Goal: Task Accomplishment & Management: Manage account settings

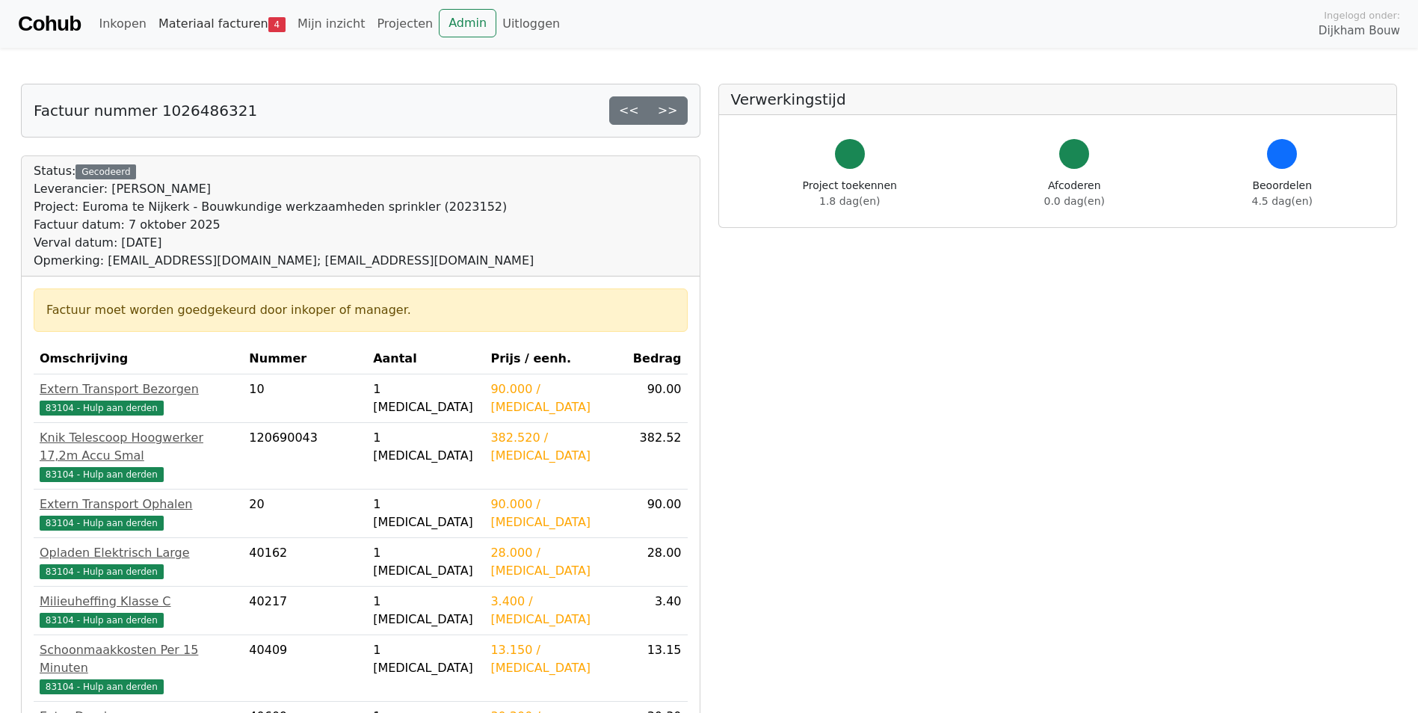
click at [180, 15] on link "Materiaal facturen 4" at bounding box center [222, 24] width 139 height 30
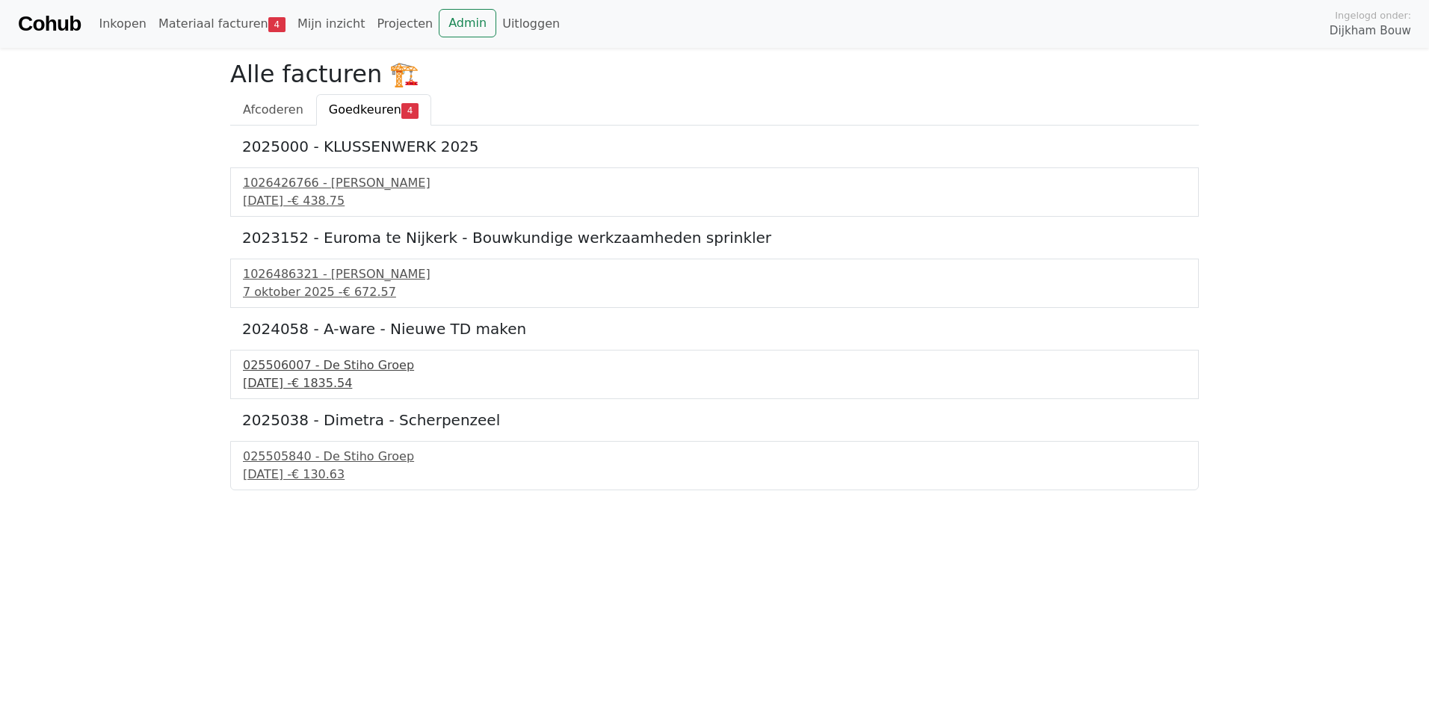
click at [340, 365] on div "025506007 - De Stiho Groep" at bounding box center [715, 366] width 944 height 18
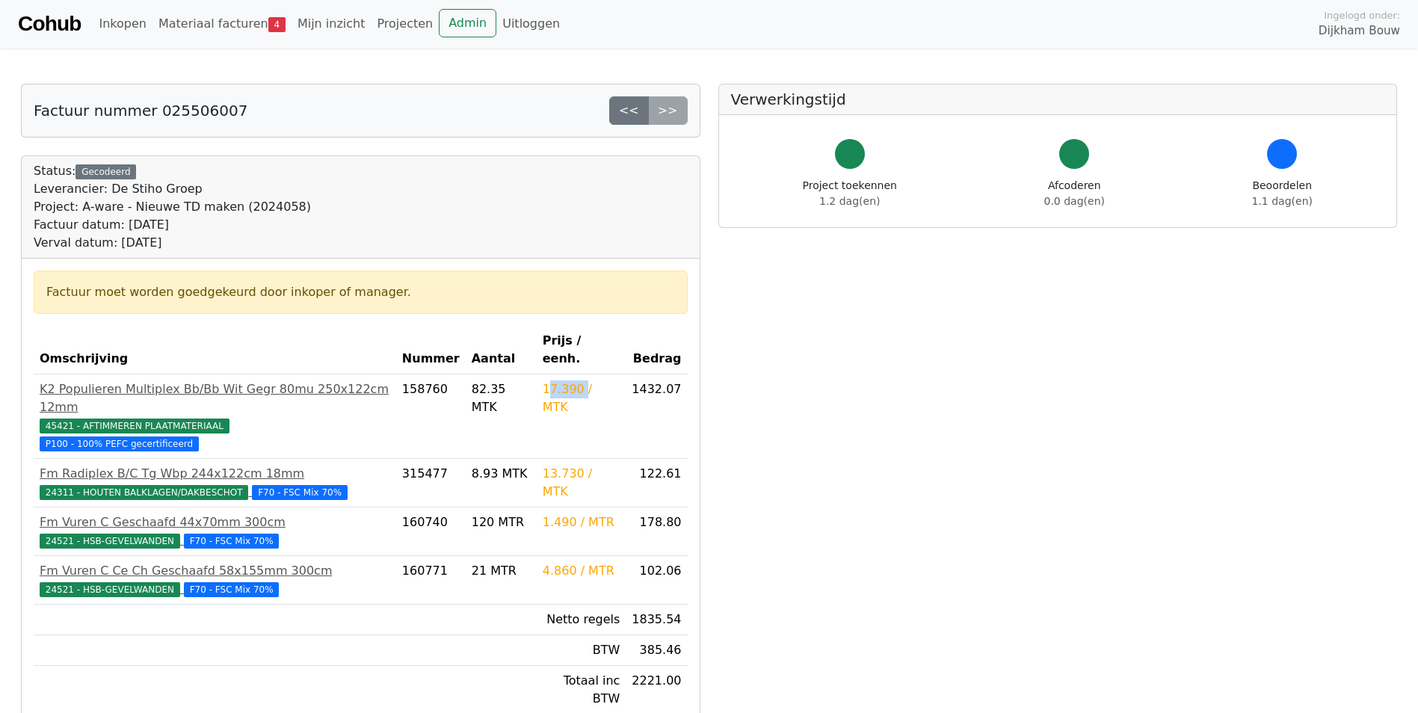
drag, startPoint x: 547, startPoint y: 369, endPoint x: 581, endPoint y: 370, distance: 34.4
click at [581, 381] on div "17.390 / MTK" at bounding box center [582, 399] width 78 height 36
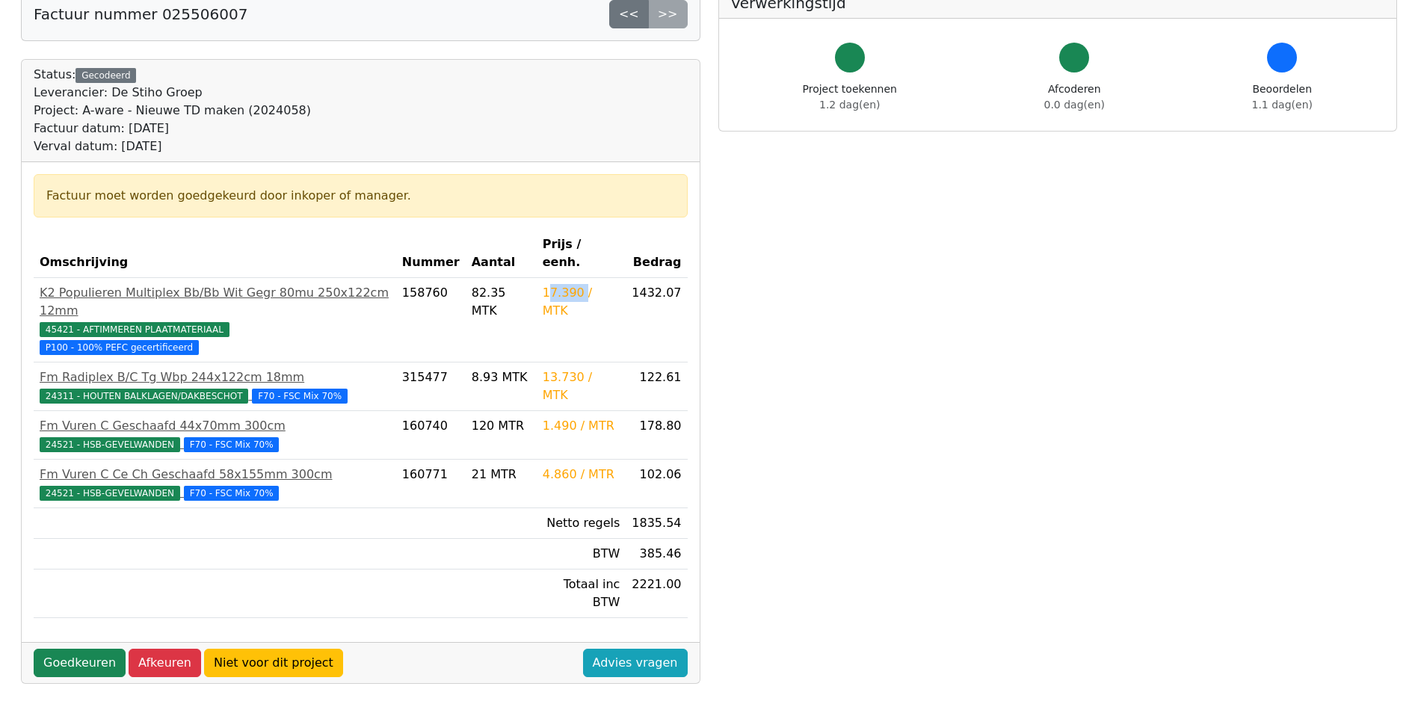
scroll to position [22, 0]
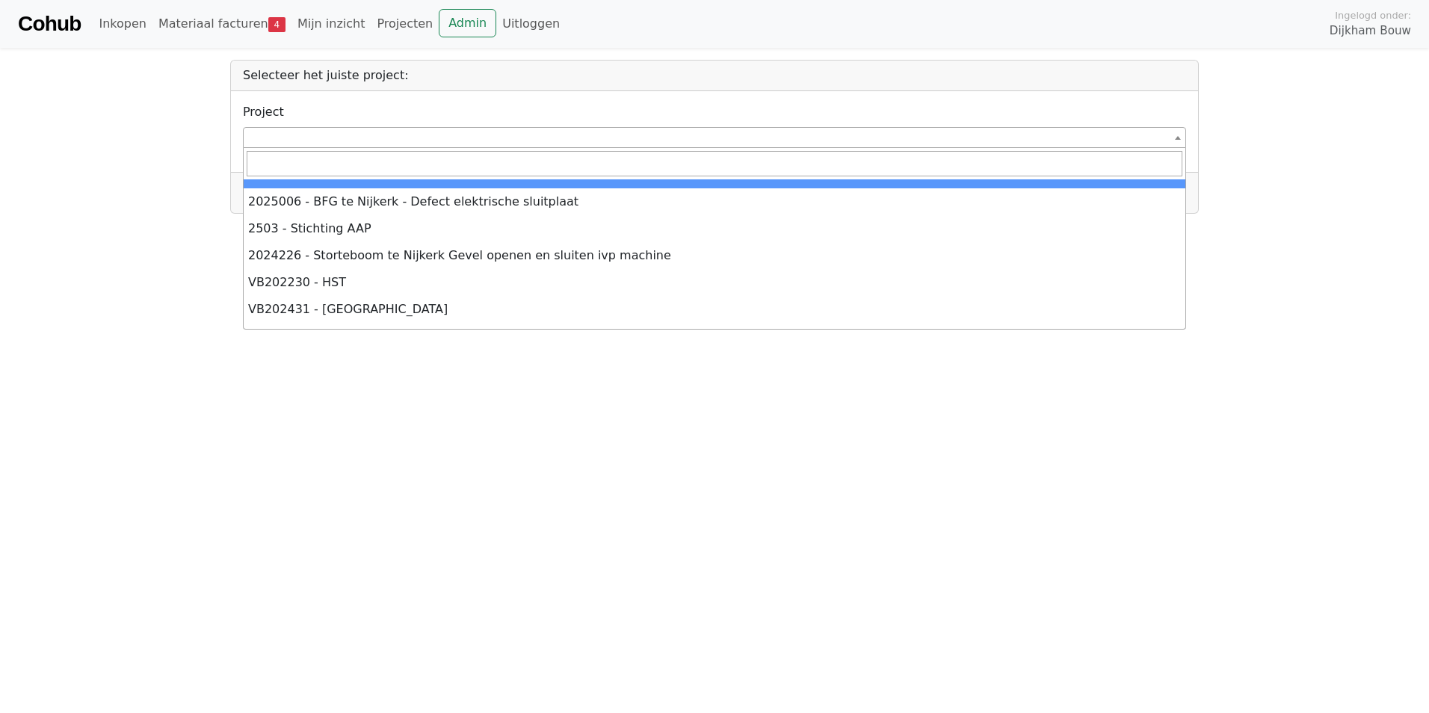
click at [350, 133] on span at bounding box center [715, 137] width 944 height 21
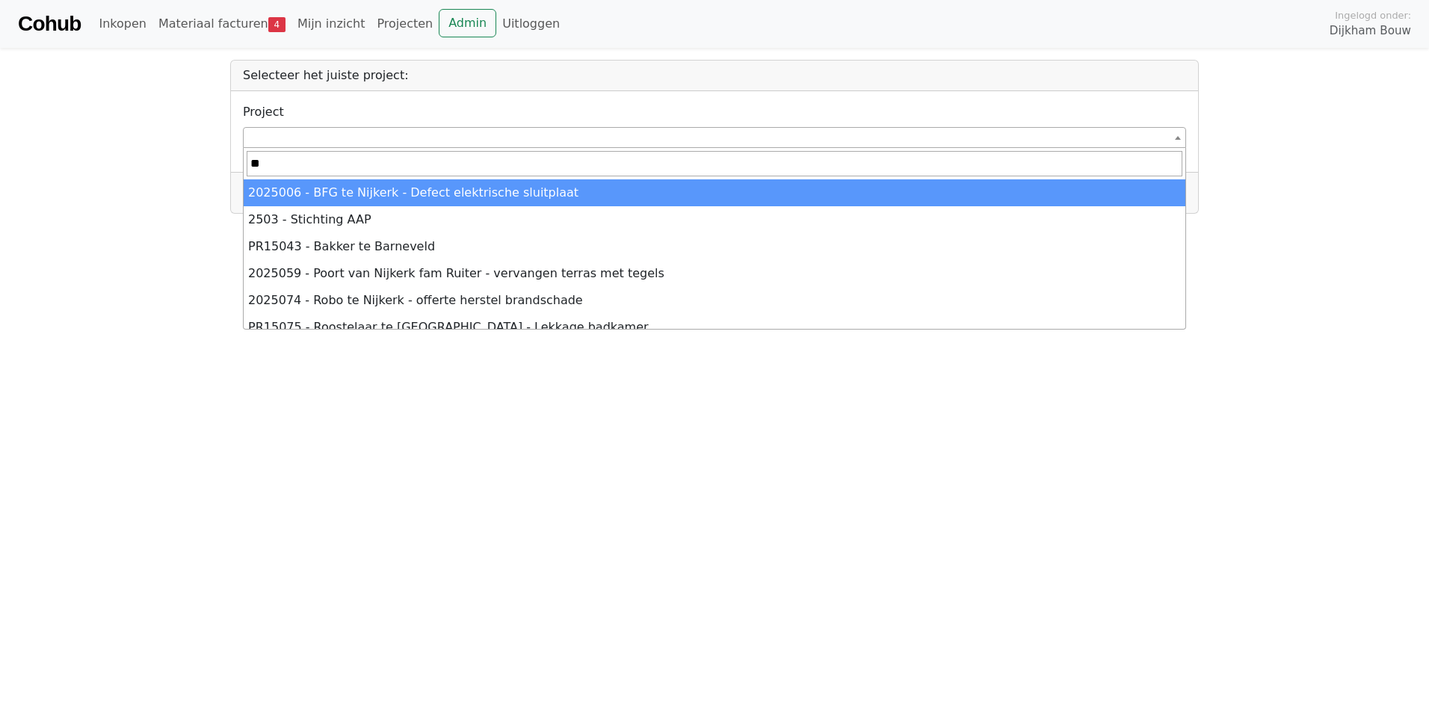
type input "*"
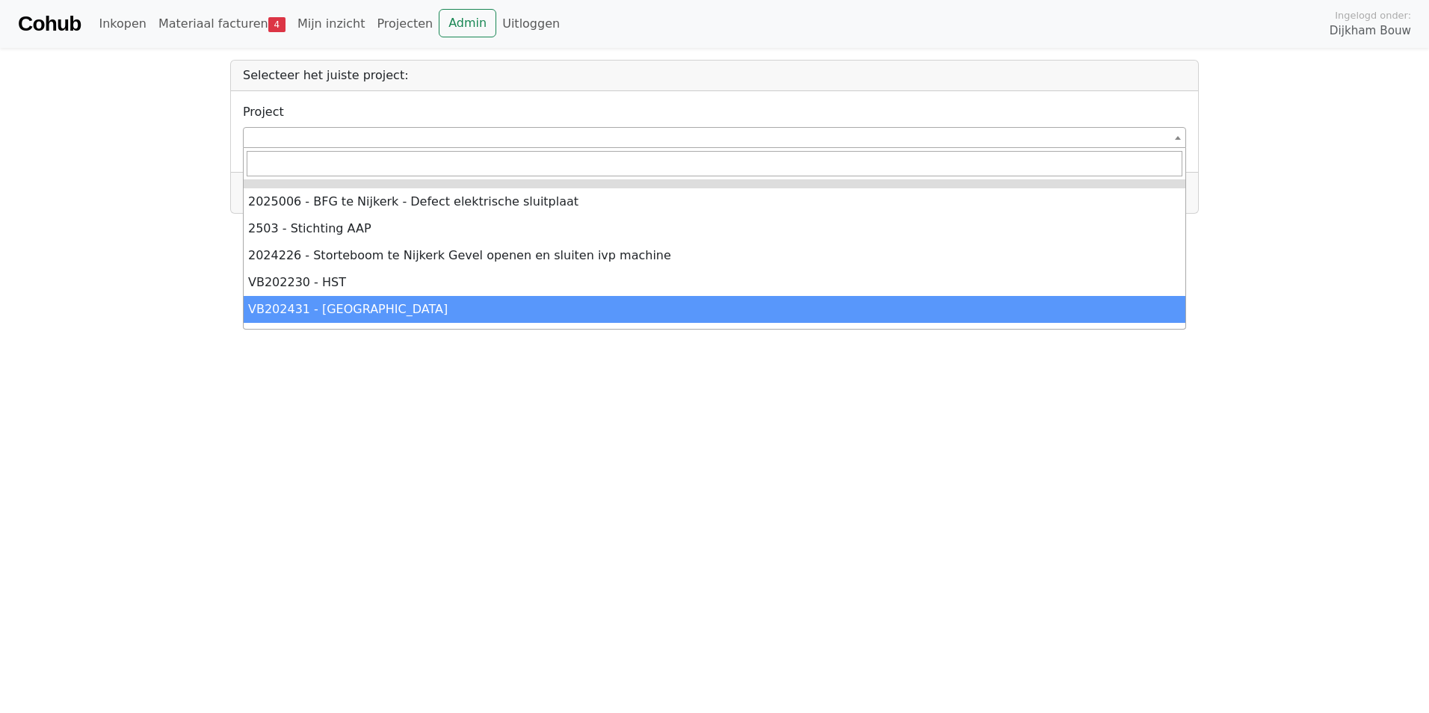
click at [256, 214] on html "**********" at bounding box center [714, 107] width 1429 height 214
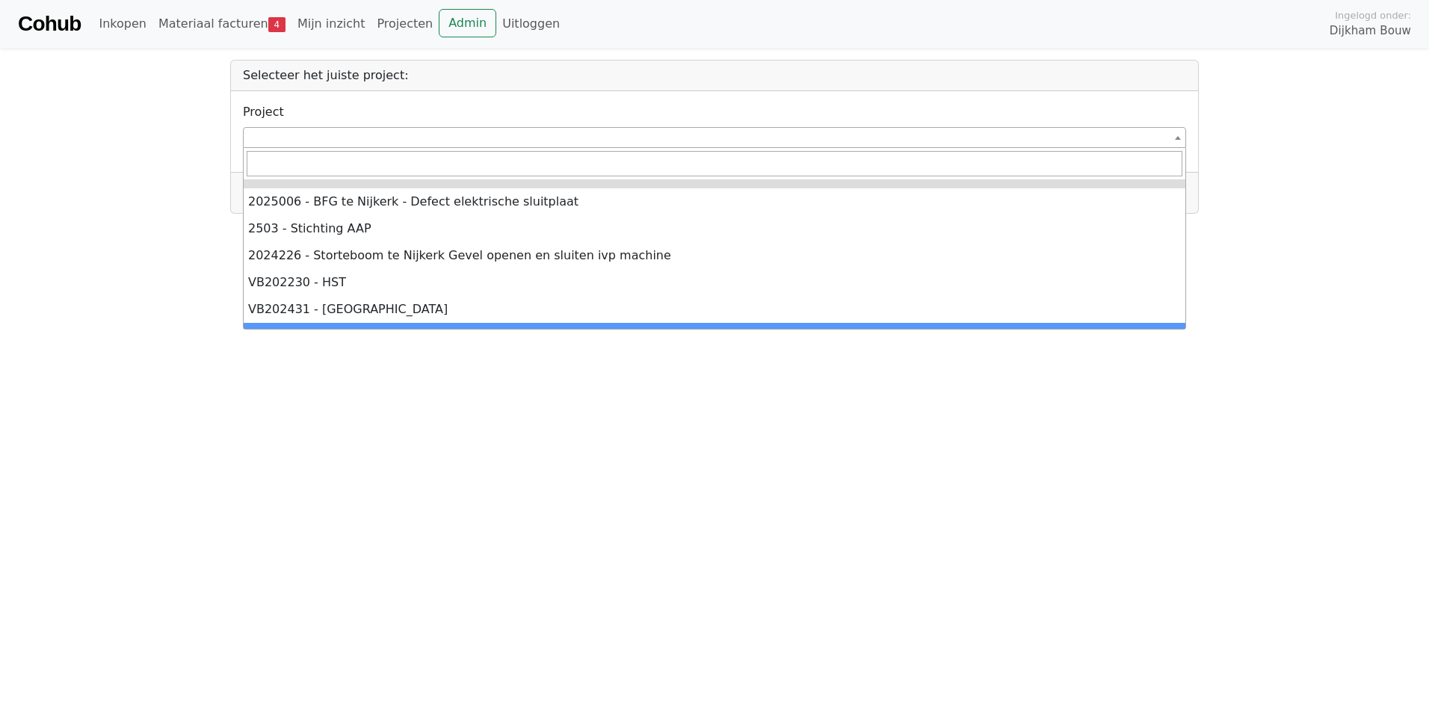
click at [87, 214] on html "**********" at bounding box center [714, 107] width 1429 height 214
click at [387, 19] on link "Projecten" at bounding box center [405, 24] width 68 height 30
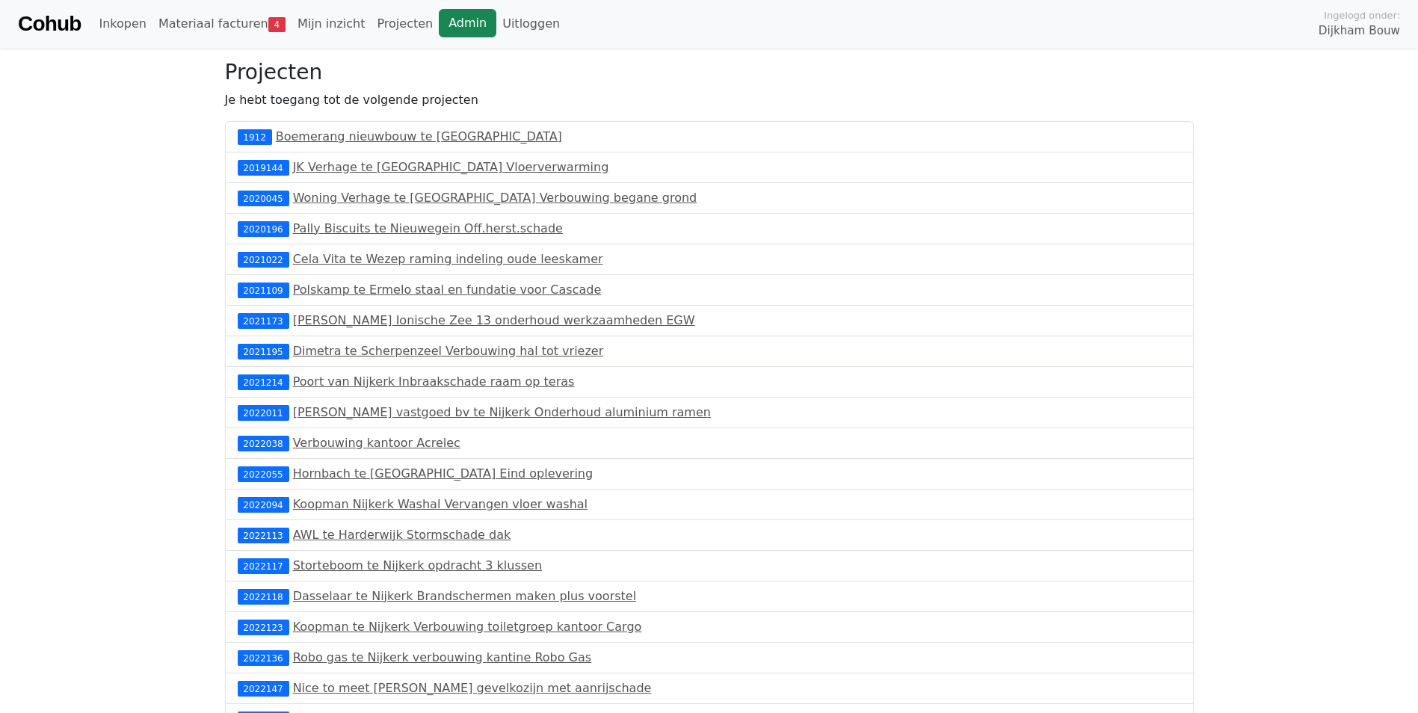
click at [439, 25] on link "Admin" at bounding box center [468, 23] width 58 height 28
click at [245, 31] on link "Materiaal facturen 4" at bounding box center [222, 24] width 139 height 30
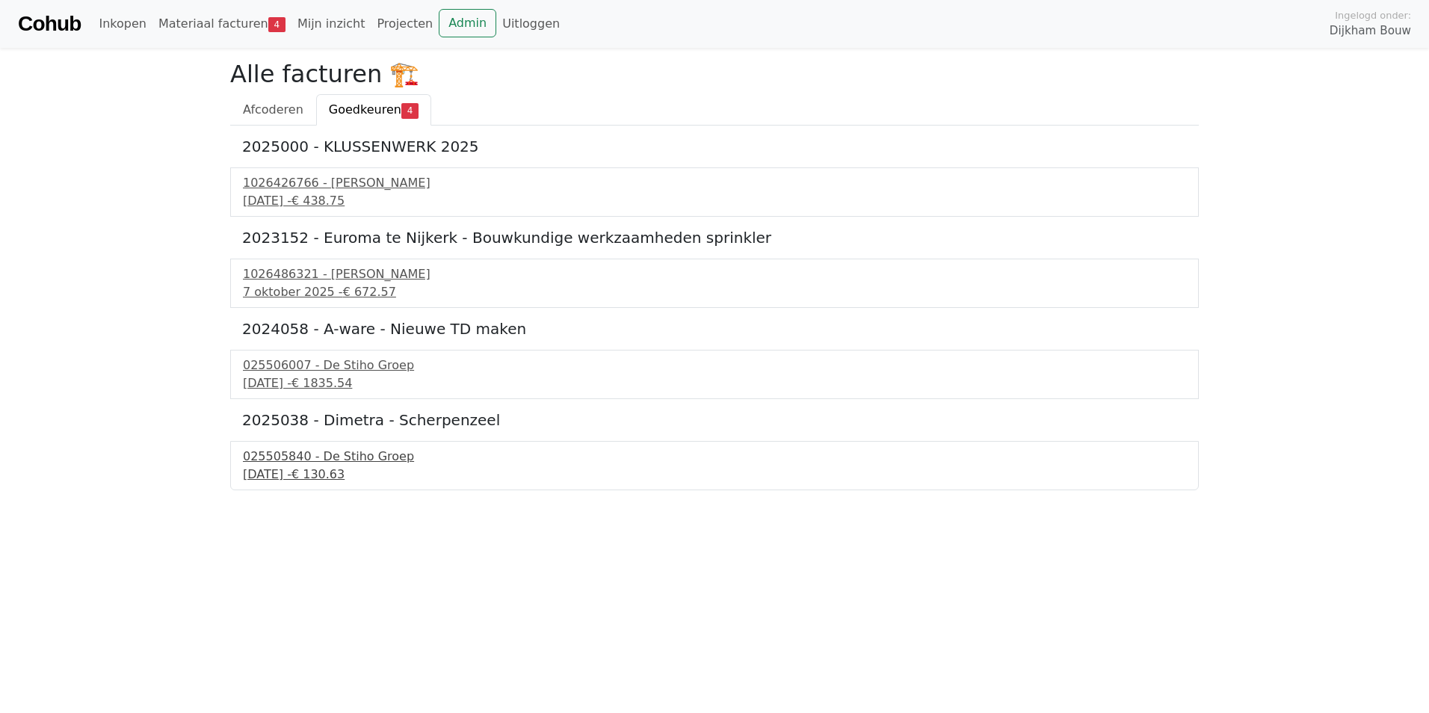
click at [338, 458] on div "025505840 - De Stiho Groep" at bounding box center [715, 457] width 944 height 18
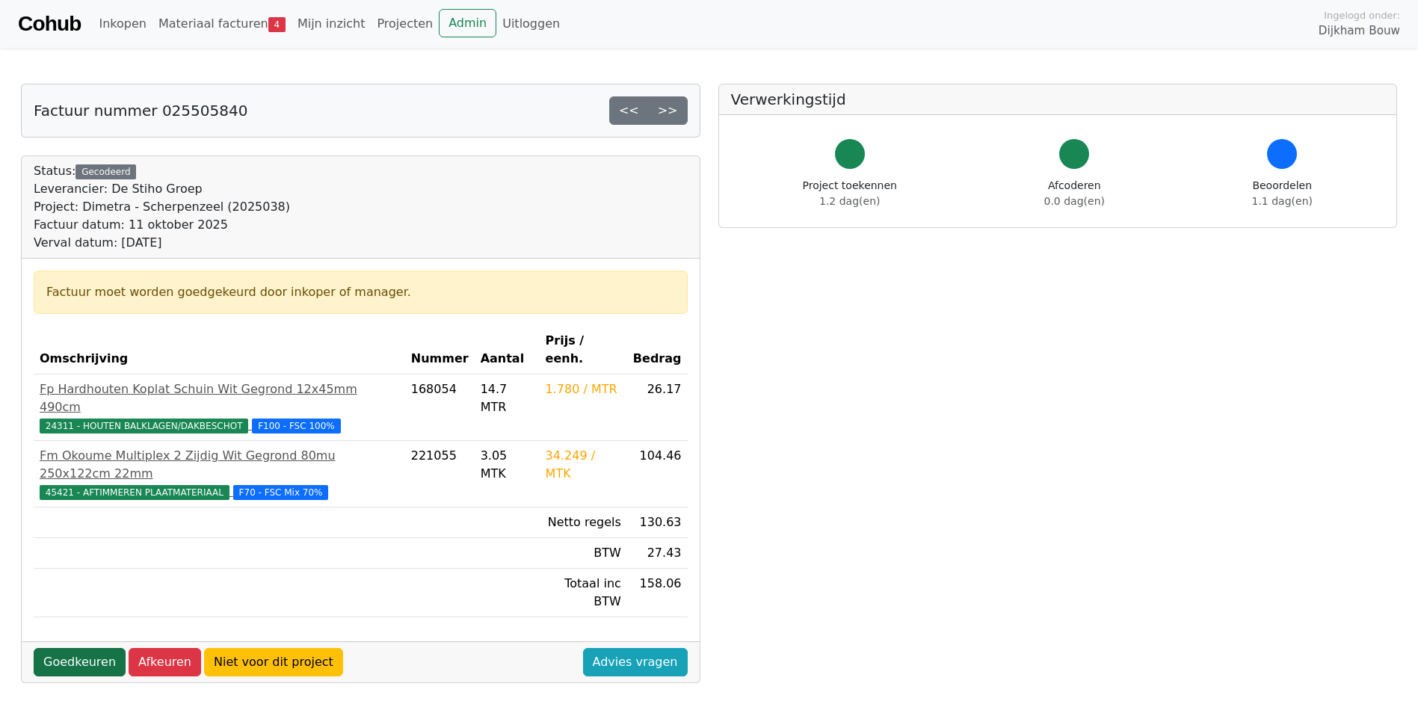
click at [67, 648] on link "Goedkeuren" at bounding box center [80, 662] width 92 height 28
